Goal: Information Seeking & Learning: Learn about a topic

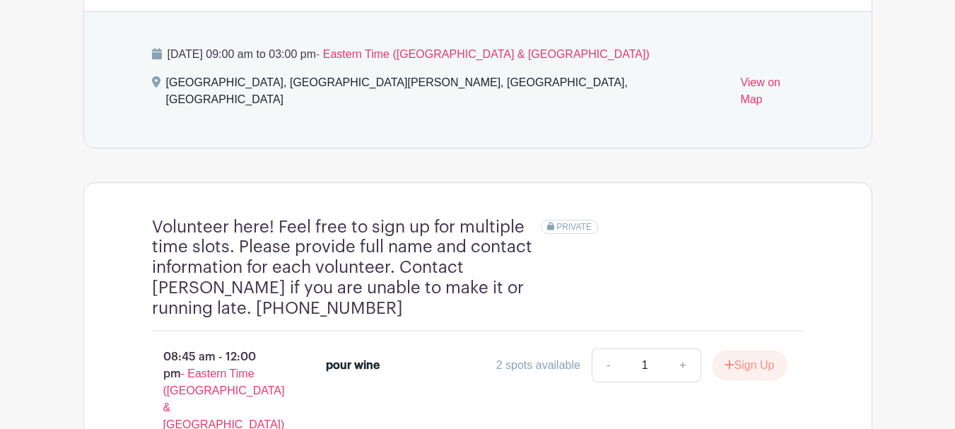
scroll to position [636, 0]
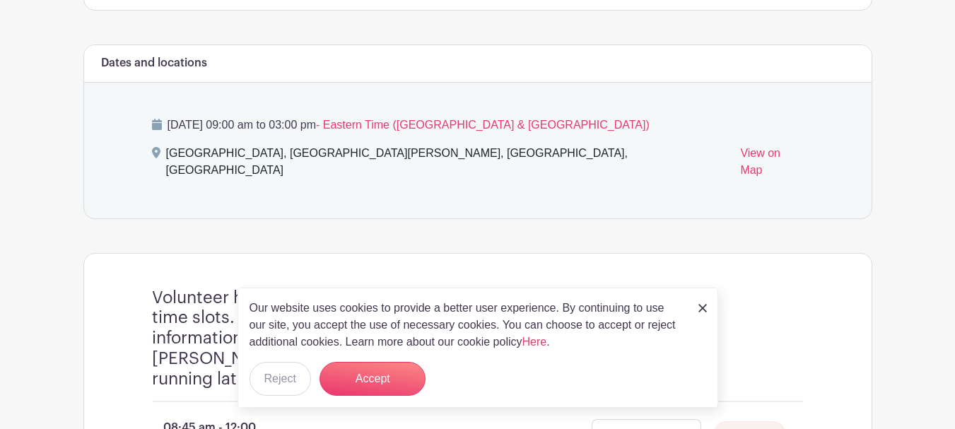
drag, startPoint x: 162, startPoint y: 159, endPoint x: 663, endPoint y: 165, distance: 501.4
click at [663, 165] on div "[GEOGRAPHIC_DATA], [GEOGRAPHIC_DATA][PERSON_NAME], [GEOGRAPHIC_DATA], [GEOGRAPH…" at bounding box center [478, 165] width 652 height 40
copy div "[GEOGRAPHIC_DATA], [GEOGRAPHIC_DATA][PERSON_NAME], [GEOGRAPHIC_DATA], [GEOGRAPH…"
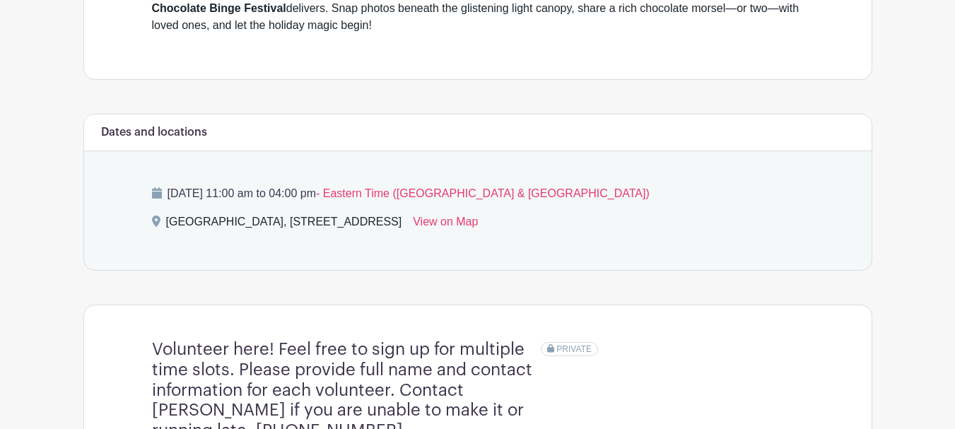
scroll to position [566, 0]
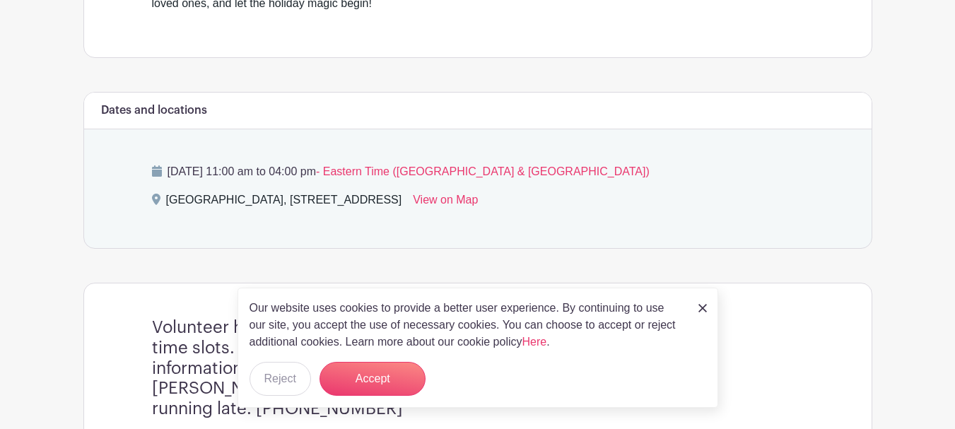
drag, startPoint x: 164, startPoint y: 202, endPoint x: 421, endPoint y: 215, distance: 257.7
click at [421, 215] on div "Monday, December 29, 2025 at 11:00 am to 04:00 pm - Eastern Time (US & Canada) …" at bounding box center [478, 188] width 720 height 119
copy div "Annapolis, 53 West St, Annapolis, MD 21401, USA"
